Goal: Information Seeking & Learning: Learn about a topic

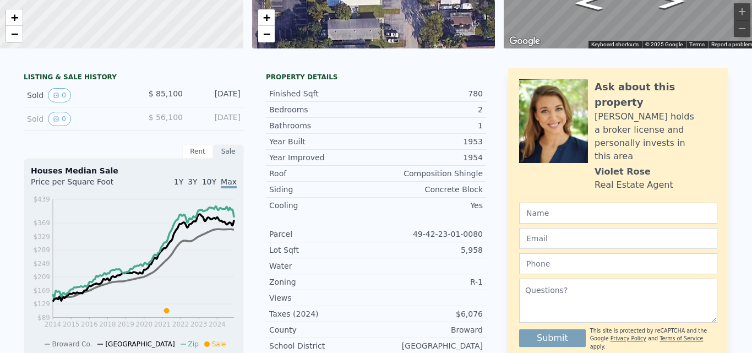
scroll to position [4, 0]
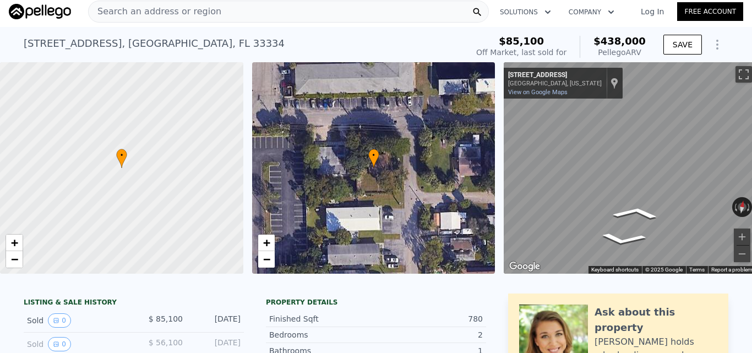
click at [487, 189] on div "• + − • + − ← Move left → Move right ↑ Move up ↓ Move down + Zoom in - Zoom out…" at bounding box center [376, 167] width 752 height 211
click at [461, 146] on div "• + − • + − ← Move left → Move right ↑ Move up ↓ Move down + Zoom in - Zoom out…" at bounding box center [376, 167] width 752 height 211
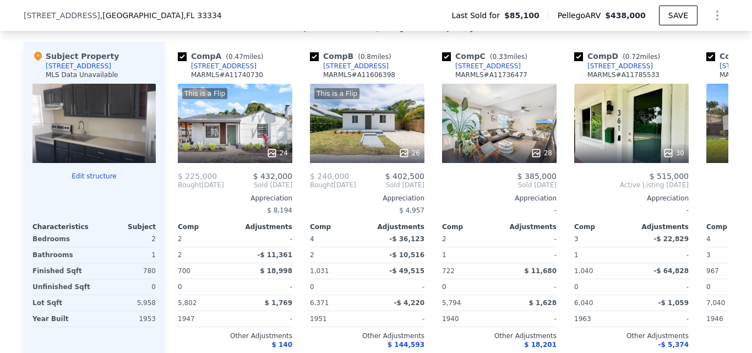
scroll to position [1117, 0]
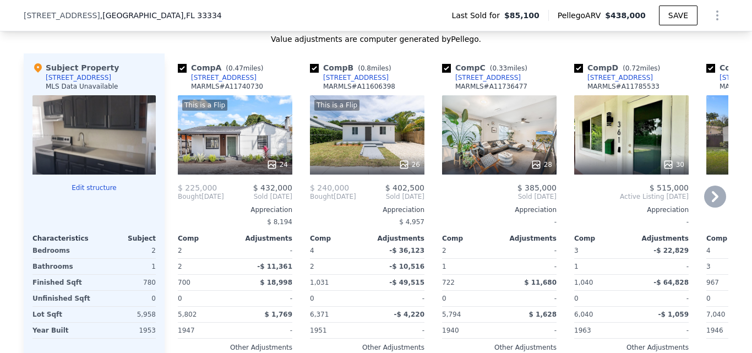
click at [231, 167] on div at bounding box center [235, 165] width 114 height 20
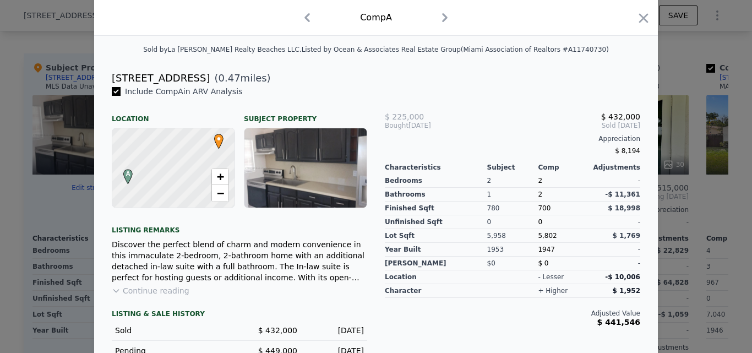
scroll to position [262, 0]
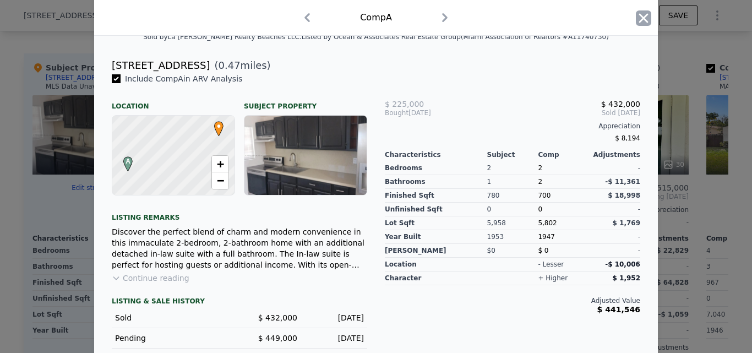
click at [640, 17] on icon "button" at bounding box center [643, 17] width 9 height 9
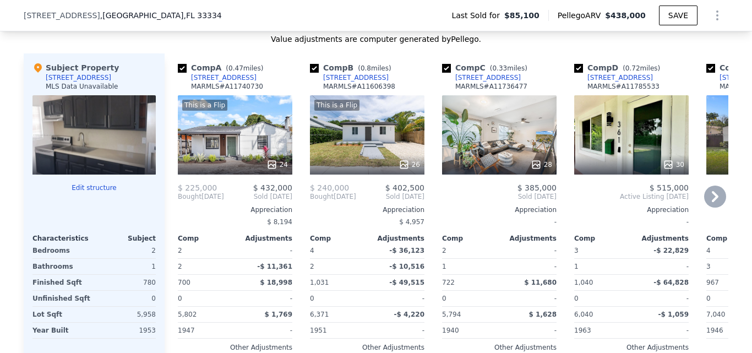
click at [248, 145] on div "This is a Flip 24" at bounding box center [235, 134] width 114 height 79
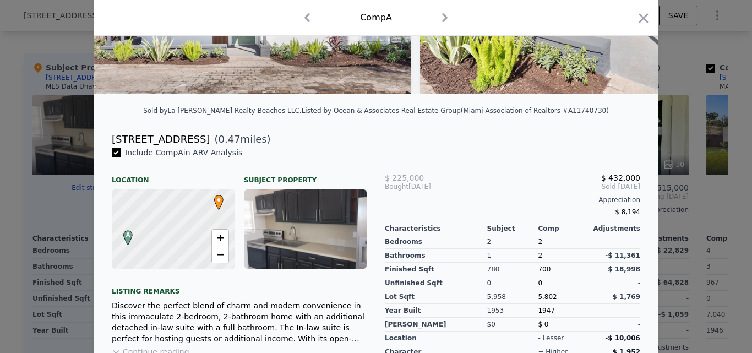
scroll to position [295, 0]
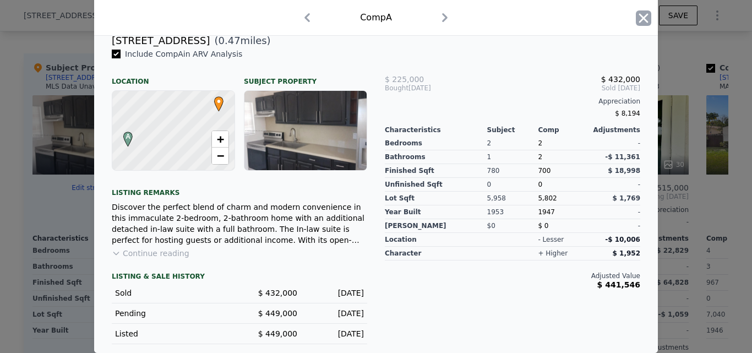
click at [637, 23] on icon "button" at bounding box center [643, 17] width 15 height 15
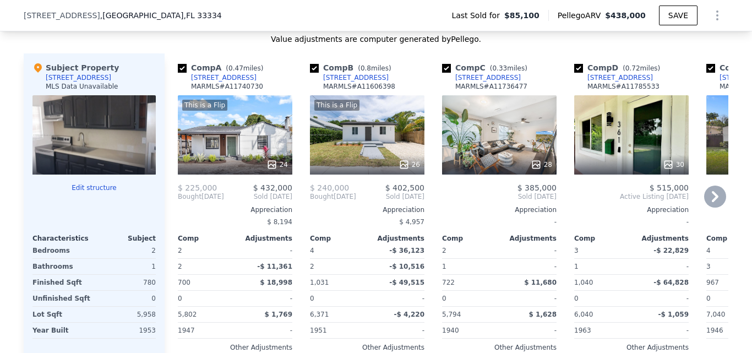
click at [347, 154] on div "This is a Flip 26" at bounding box center [367, 134] width 114 height 79
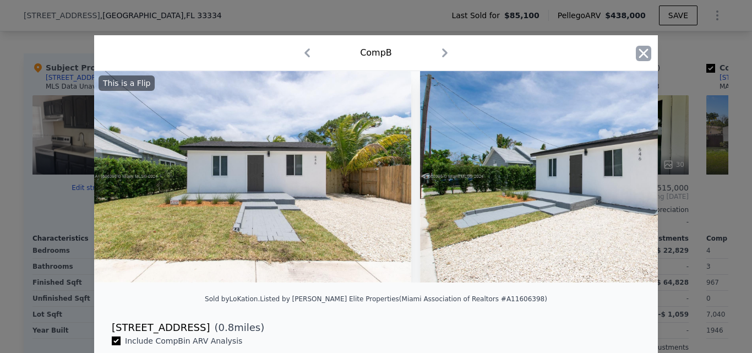
click at [636, 56] on icon "button" at bounding box center [643, 53] width 15 height 15
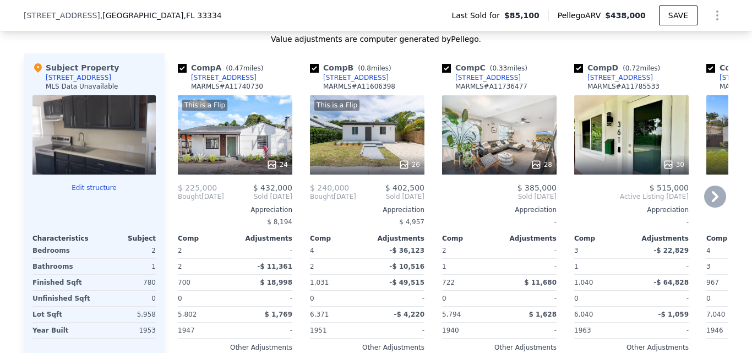
click at [510, 134] on div "28" at bounding box center [499, 134] width 114 height 79
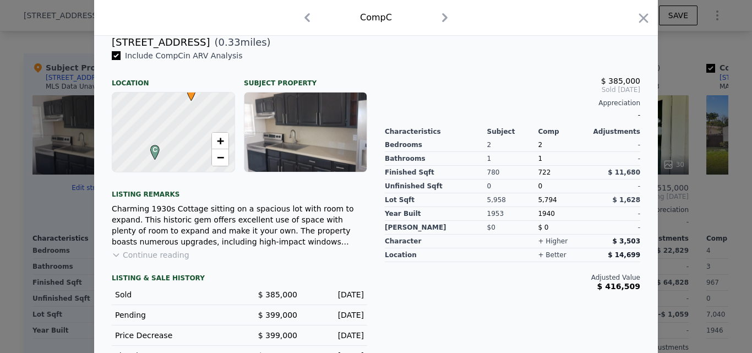
scroll to position [279, 0]
click at [636, 15] on icon "button" at bounding box center [643, 17] width 15 height 15
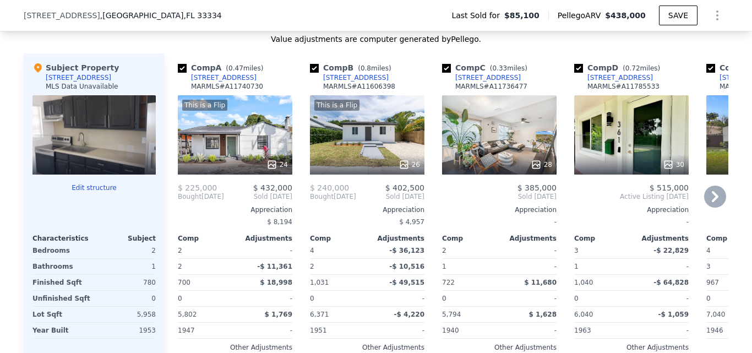
click at [712, 202] on icon at bounding box center [715, 196] width 7 height 11
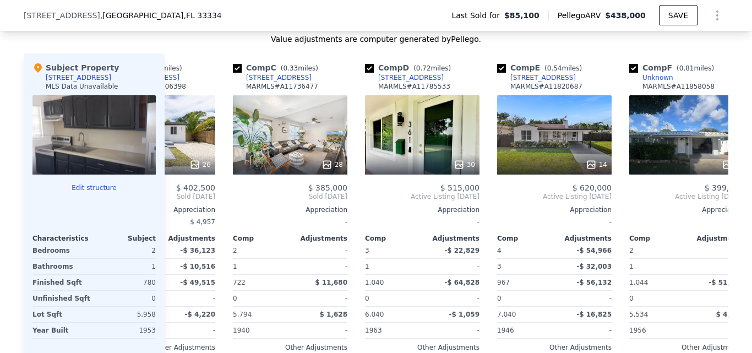
scroll to position [0, 264]
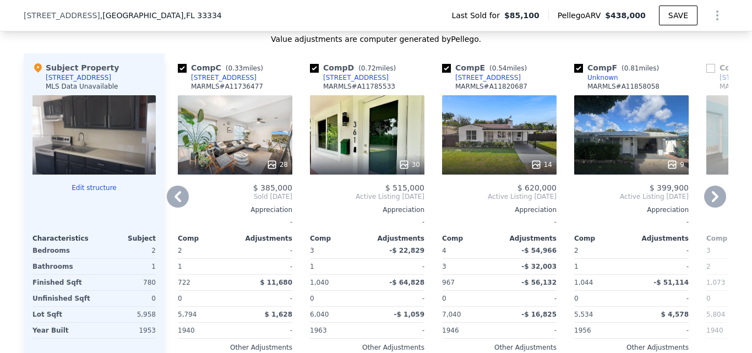
click at [462, 146] on div "14" at bounding box center [499, 134] width 114 height 79
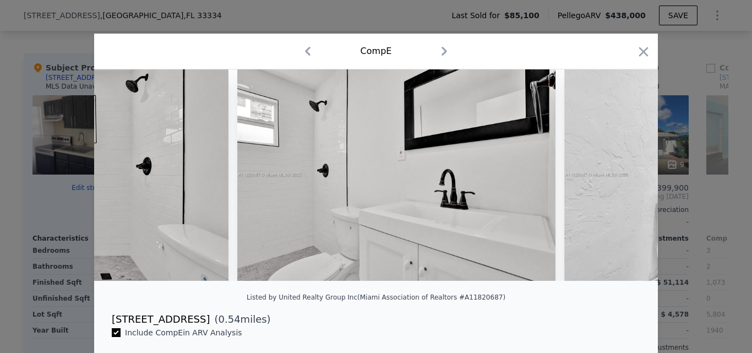
scroll to position [0, 3058]
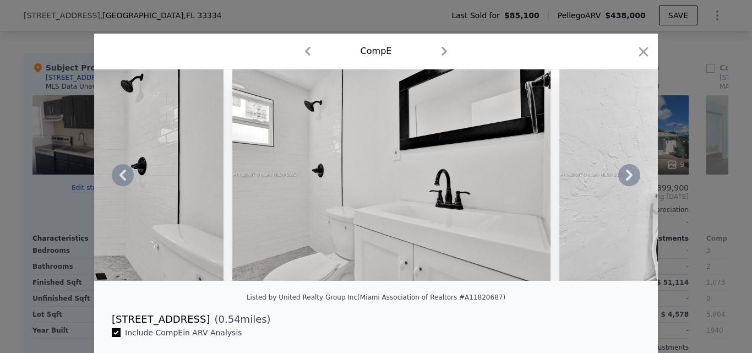
drag, startPoint x: 503, startPoint y: 294, endPoint x: 512, endPoint y: 285, distance: 13.6
click at [512, 285] on div at bounding box center [376, 179] width 564 height 220
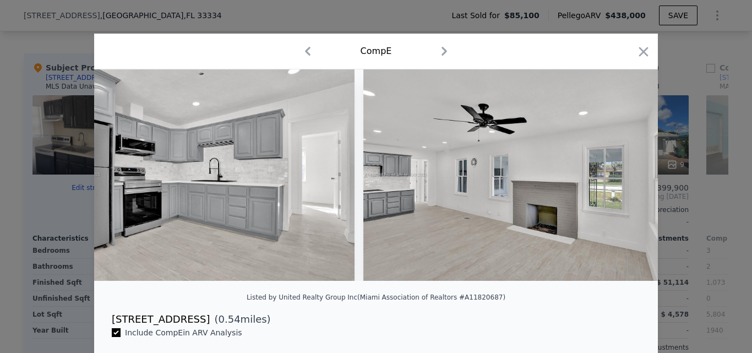
scroll to position [0, 914]
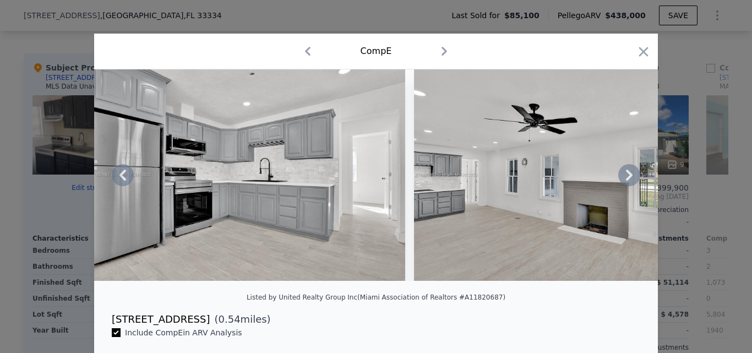
drag, startPoint x: 226, startPoint y: 289, endPoint x: 221, endPoint y: 285, distance: 6.3
click at [221, 285] on div at bounding box center [376, 179] width 564 height 220
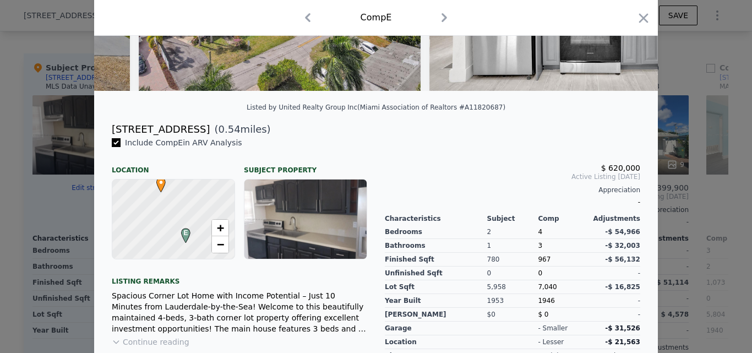
scroll to position [48, 0]
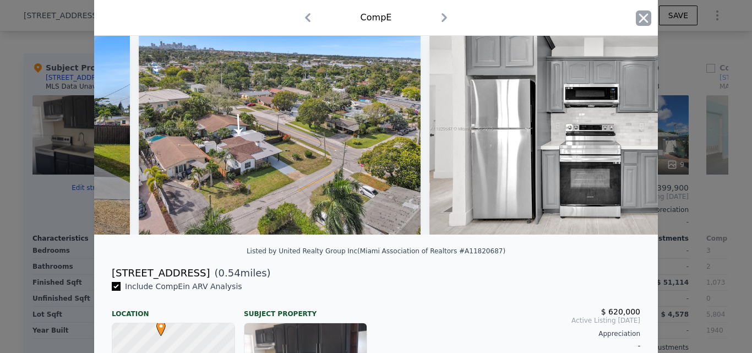
click at [636, 20] on icon "button" at bounding box center [643, 17] width 15 height 15
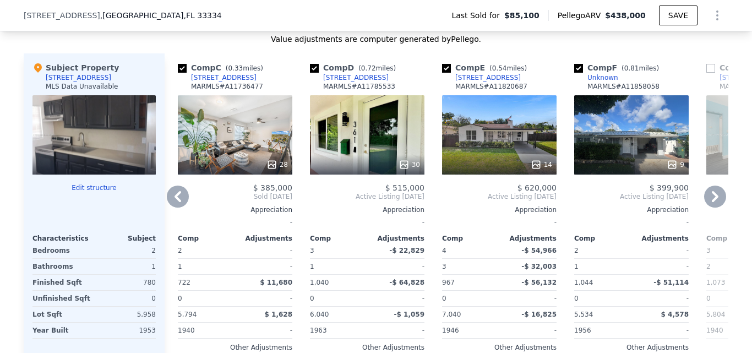
click at [705, 199] on icon at bounding box center [715, 196] width 22 height 22
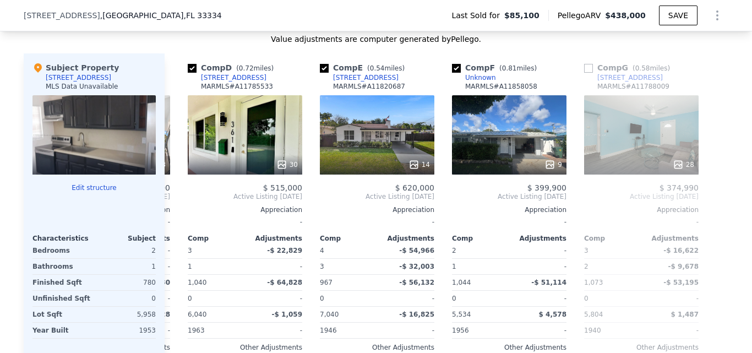
scroll to position [0, 388]
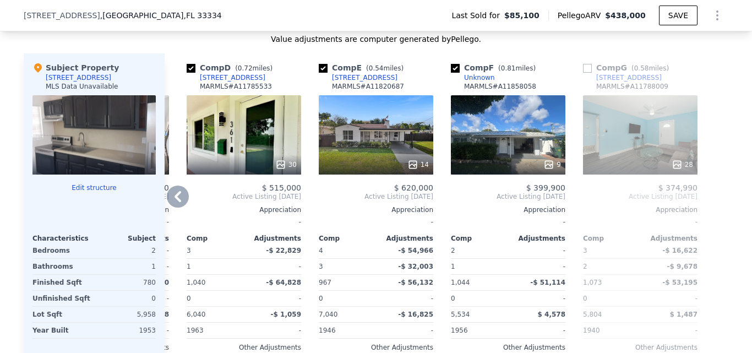
click at [174, 202] on icon at bounding box center [177, 196] width 7 height 11
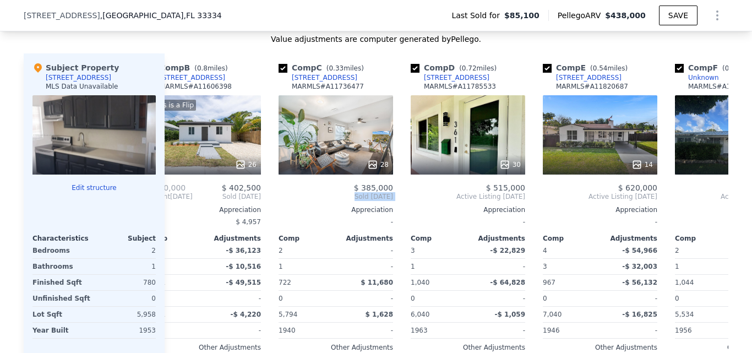
click at [172, 203] on div "Comp A ( 0.47 miles) [STREET_ADDRESS][GEOGRAPHIC_DATA] # A11740730 This is a Fl…" at bounding box center [447, 222] width 564 height 338
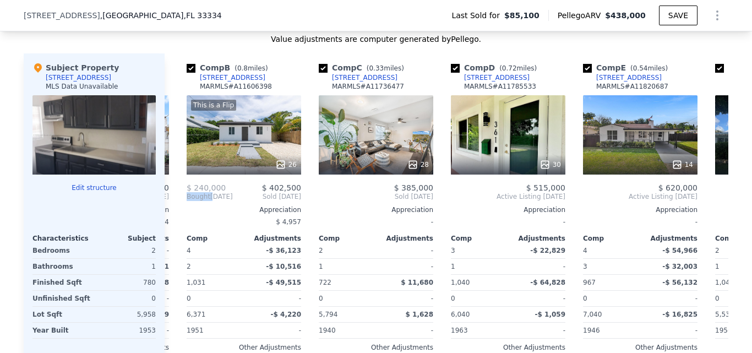
click at [172, 203] on div "Comp A ( 0.47 miles) [STREET_ADDRESS][GEOGRAPHIC_DATA] # A11740730 This is a Fl…" at bounding box center [447, 222] width 564 height 338
click at [678, 45] on div "Value adjustments are computer generated by Pellego ." at bounding box center [376, 39] width 705 height 11
click at [176, 205] on icon at bounding box center [178, 196] width 22 height 22
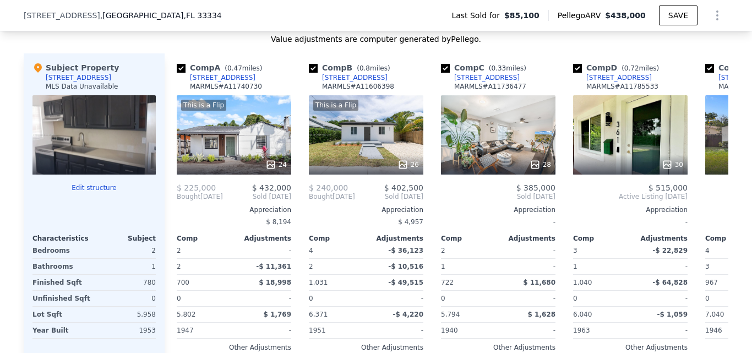
scroll to position [0, 0]
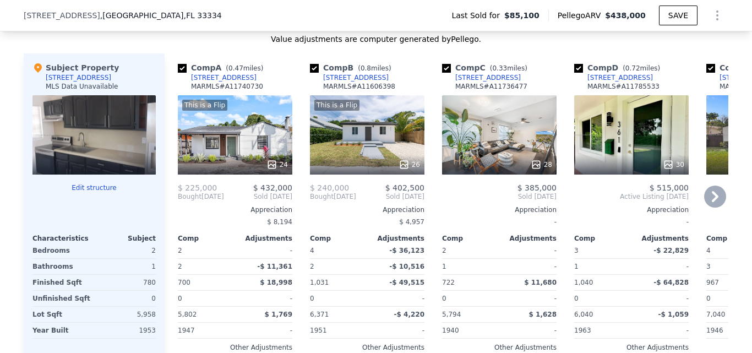
click at [203, 174] on div at bounding box center [235, 165] width 114 height 20
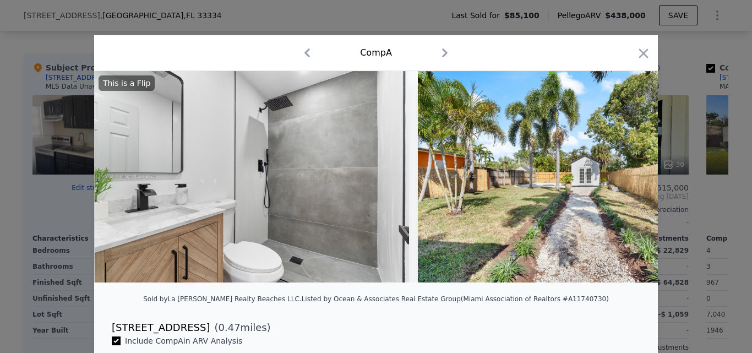
scroll to position [0, 5631]
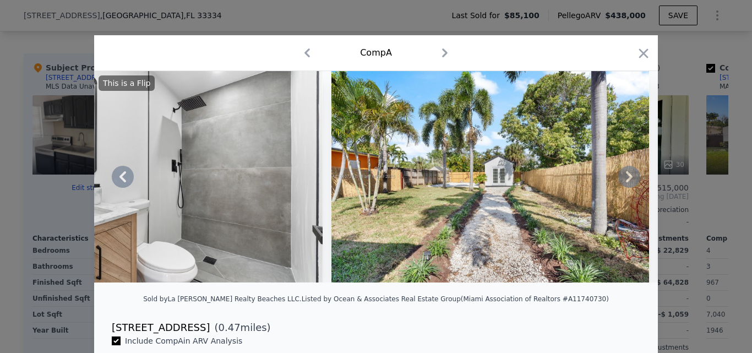
drag, startPoint x: 511, startPoint y: 298, endPoint x: 506, endPoint y: 288, distance: 11.6
click at [506, 288] on div "This is a Flip" at bounding box center [376, 181] width 564 height 220
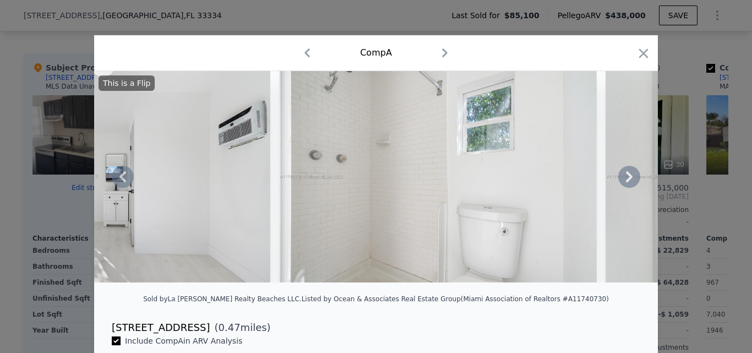
drag, startPoint x: 555, startPoint y: 297, endPoint x: 558, endPoint y: 290, distance: 8.2
click at [558, 290] on div "This is a Flip" at bounding box center [376, 181] width 564 height 220
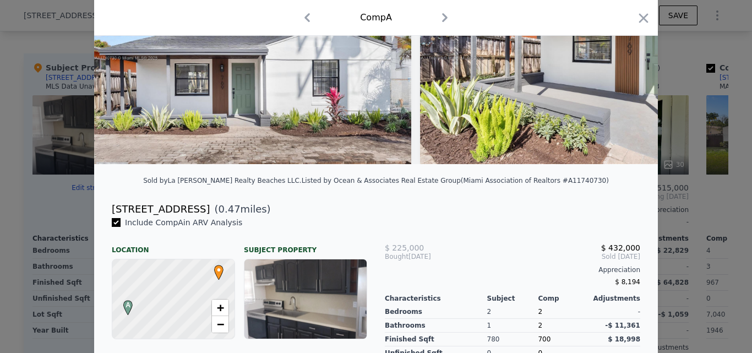
scroll to position [120, 0]
